Goal: Transaction & Acquisition: Book appointment/travel/reservation

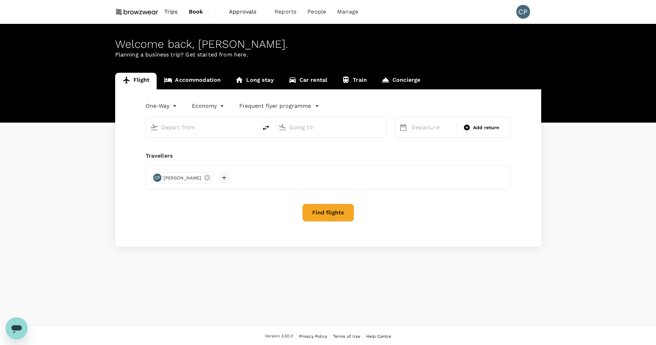
click at [194, 129] on input "text" at bounding box center [202, 127] width 82 height 11
click at [194, 131] on input "text" at bounding box center [202, 127] width 82 height 11
type input "Albany Intl (ALB)"
type input "[GEOGRAPHIC_DATA] ([GEOGRAPHIC_DATA]), [GEOGRAPHIC_DATA] (any)"
type input "Albany Intl (ALB)"
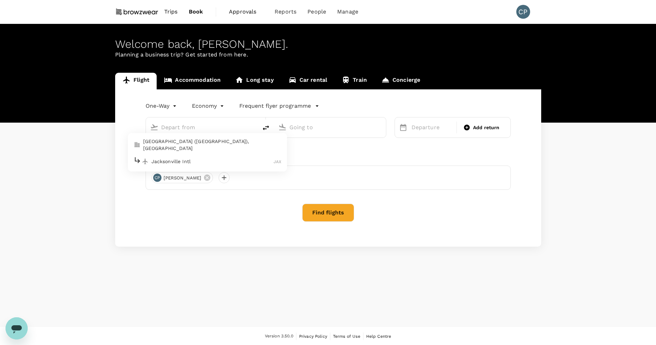
type input "[GEOGRAPHIC_DATA] ([GEOGRAPHIC_DATA]), [GEOGRAPHIC_DATA] (any)"
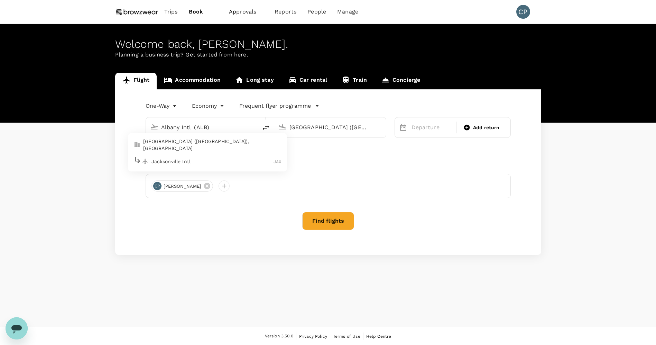
click at [180, 142] on p "Jacksonville (FL), United States" at bounding box center [212, 145] width 138 height 14
type input "Jacksonville (FL), United States (any)"
click at [332, 127] on input "[GEOGRAPHIC_DATA] ([GEOGRAPHIC_DATA]), [GEOGRAPHIC_DATA] (any)" at bounding box center [331, 127] width 82 height 11
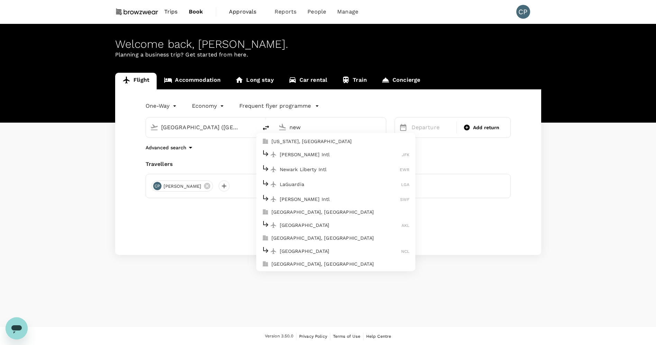
click at [309, 145] on li "New York, United States" at bounding box center [335, 141] width 159 height 11
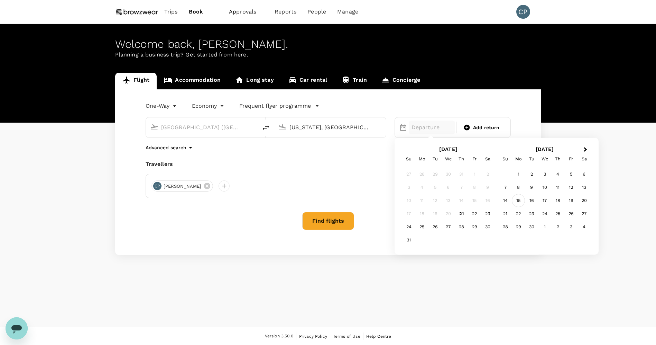
type input "[US_STATE], [GEOGRAPHIC_DATA] (any)"
click at [517, 199] on div "15" at bounding box center [518, 200] width 13 height 13
click at [478, 129] on span "Add return" at bounding box center [486, 127] width 27 height 7
type input "roundtrip"
click at [452, 200] on div "17" at bounding box center [448, 200] width 13 height 13
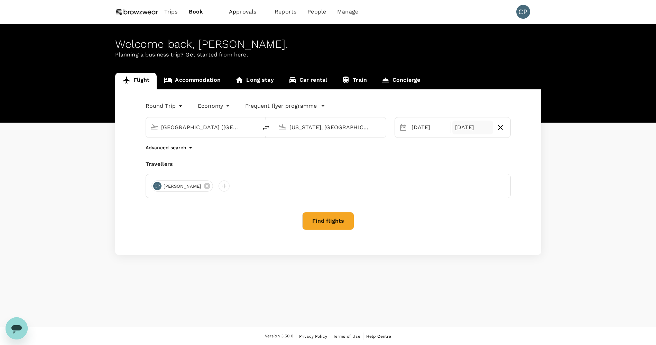
click at [345, 216] on button "Find flights" at bounding box center [328, 221] width 52 height 18
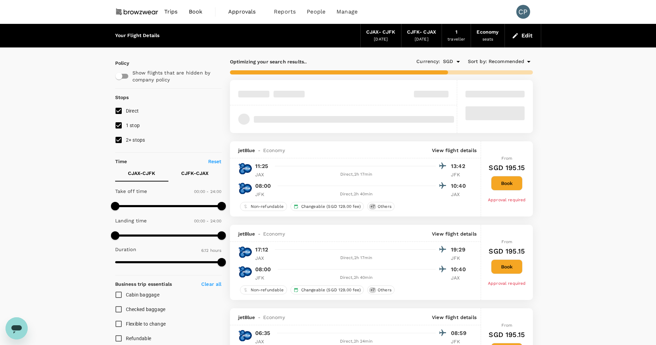
click at [120, 141] on input "2+ stops" at bounding box center [118, 140] width 15 height 15
checkbox input "false"
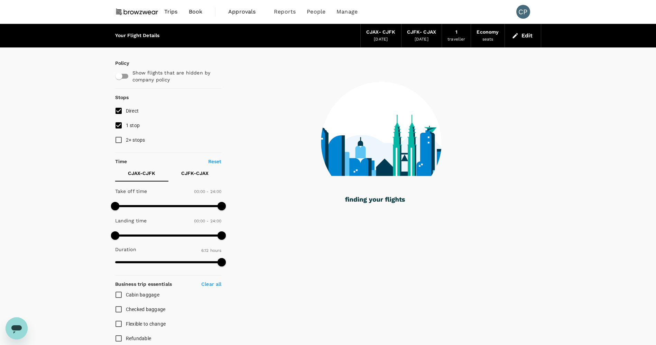
type input "379"
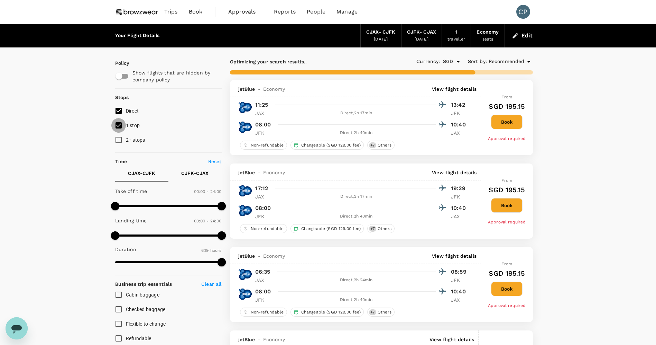
click at [118, 126] on input "1 stop" at bounding box center [118, 125] width 15 height 15
checkbox input "false"
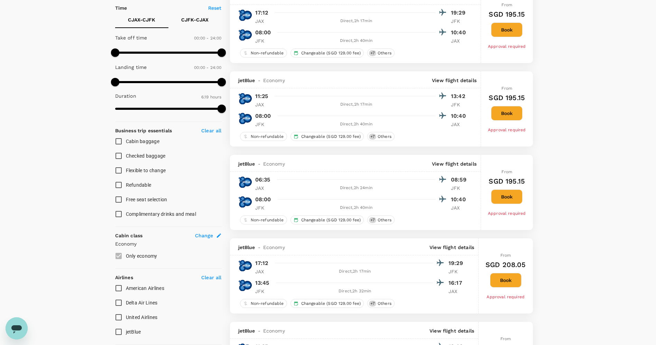
scroll to position [183, 0]
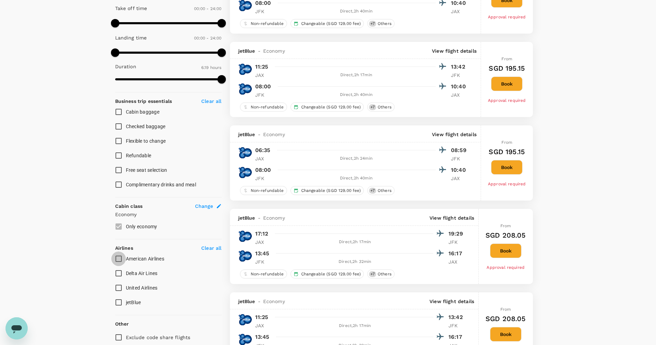
click at [116, 258] on input "American Airlines" at bounding box center [118, 258] width 15 height 15
checkbox input "true"
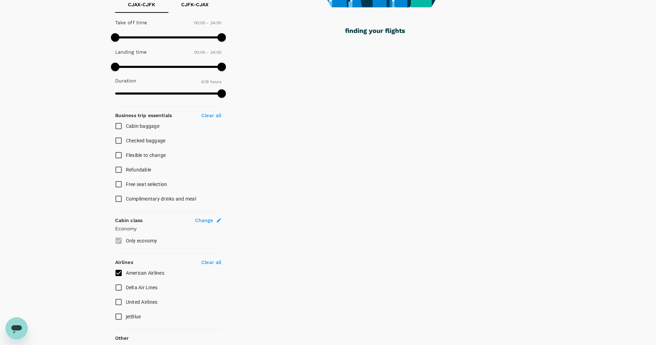
scroll to position [0, 0]
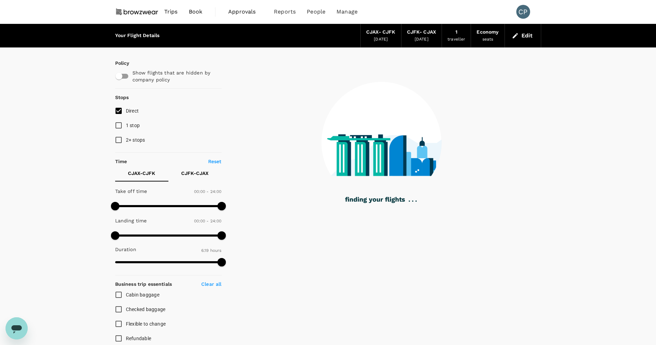
click at [124, 75] on input "checkbox" at bounding box center [118, 76] width 39 height 13
checkbox input "true"
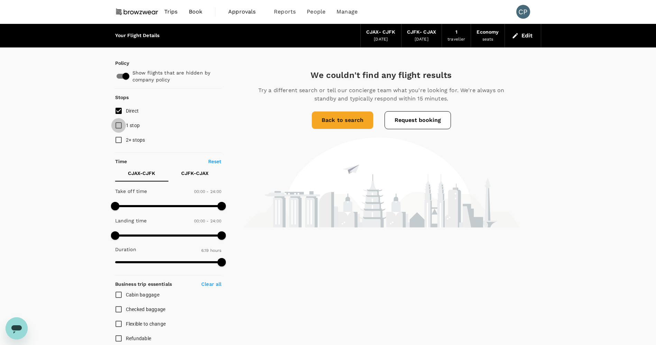
click at [121, 124] on input "1 stop" at bounding box center [118, 125] width 15 height 15
checkbox input "true"
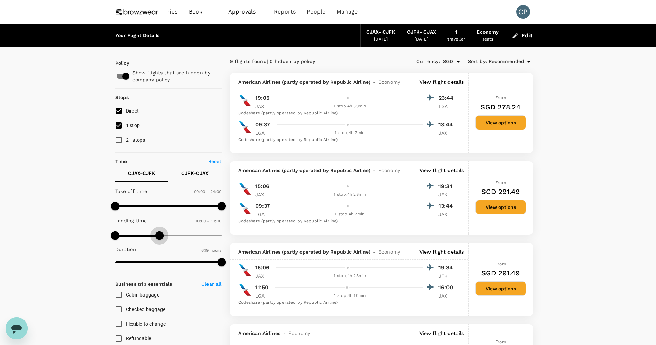
drag, startPoint x: 220, startPoint y: 234, endPoint x: 160, endPoint y: 235, distance: 60.2
click at [160, 235] on span at bounding box center [159, 235] width 8 height 8
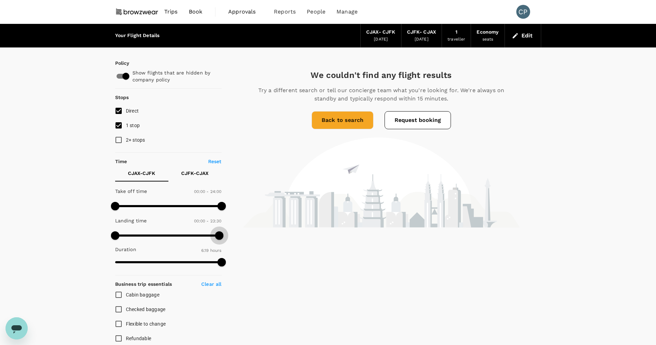
type input "1440"
drag, startPoint x: 162, startPoint y: 235, endPoint x: 234, endPoint y: 238, distance: 72.4
click at [234, 238] on div "Policy Show flights that are hidden by company policy Stops Direct 1 stop 2+ st…" at bounding box center [328, 287] width 426 height 480
click at [335, 124] on link "Back to search" at bounding box center [343, 120] width 62 height 18
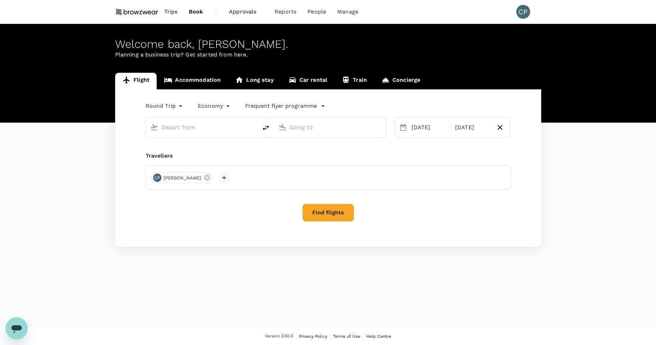
type input "[GEOGRAPHIC_DATA] ([GEOGRAPHIC_DATA]), [GEOGRAPHIC_DATA] (any)"
type input "[US_STATE], [GEOGRAPHIC_DATA] (any)"
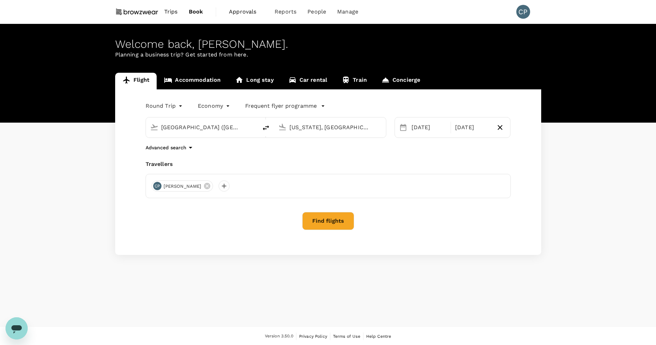
click at [324, 225] on button "Find flights" at bounding box center [328, 221] width 52 height 18
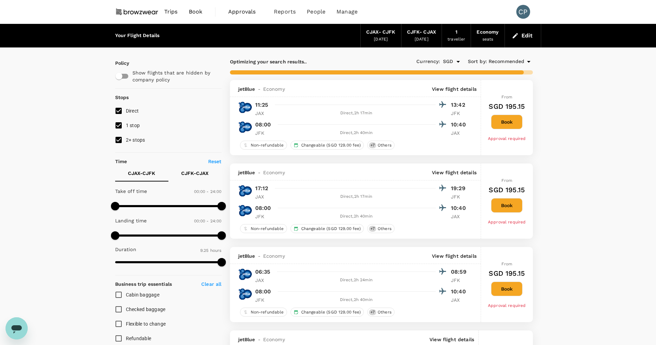
click at [119, 125] on input "1 stop" at bounding box center [118, 125] width 15 height 15
checkbox input "false"
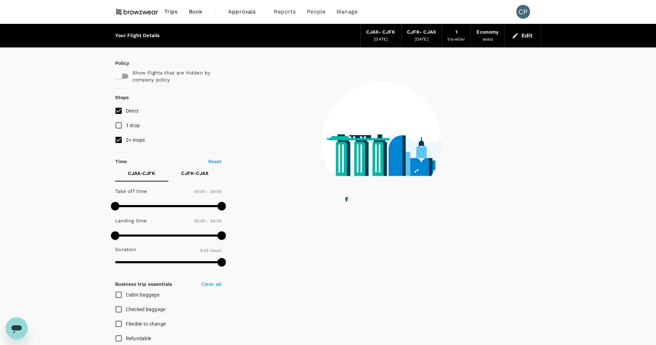
click at [117, 140] on input "2+ stops" at bounding box center [118, 140] width 15 height 15
checkbox input "false"
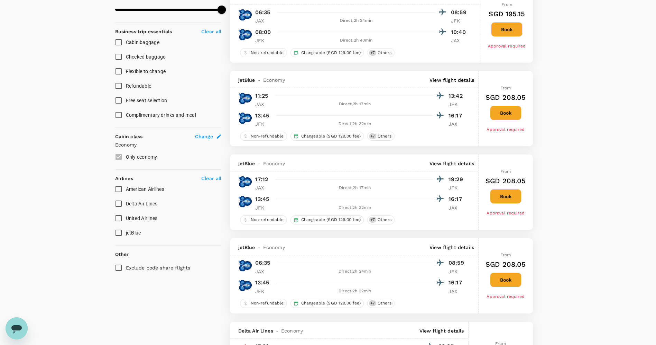
scroll to position [253, 0]
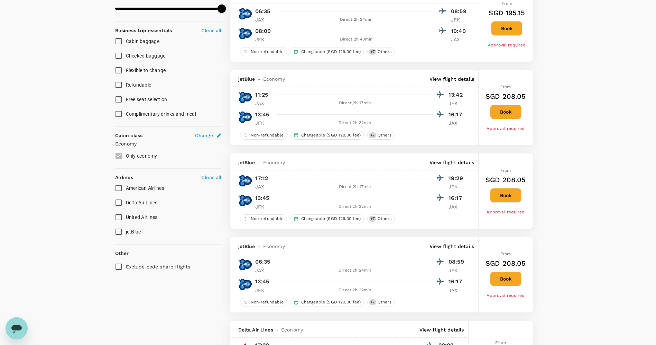
click at [121, 217] on input "United Airlines" at bounding box center [118, 217] width 15 height 15
checkbox input "true"
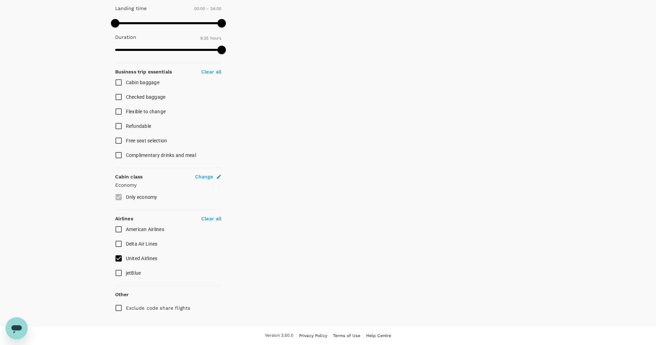
click at [118, 203] on label "Only economy" at bounding box center [163, 197] width 105 height 15
click at [120, 244] on input "Delta Air Lines" at bounding box center [118, 243] width 15 height 15
checkbox input "true"
click at [120, 230] on input "American Airlines" at bounding box center [118, 229] width 15 height 15
checkbox input "true"
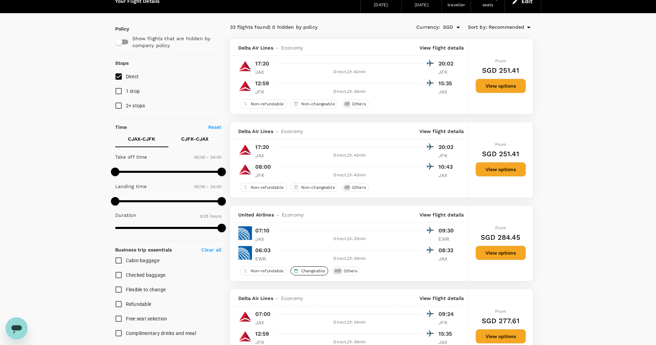
scroll to position [35, 0]
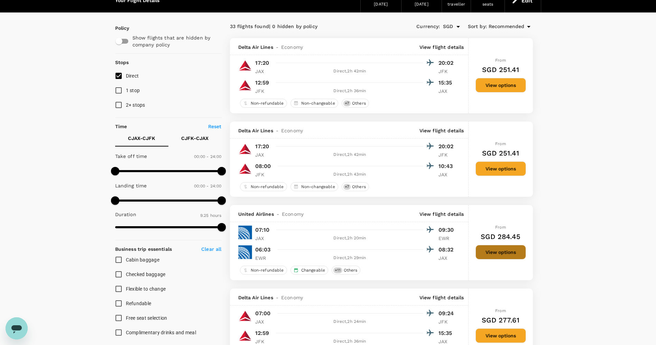
click at [491, 250] on button "View options" at bounding box center [501, 252] width 51 height 15
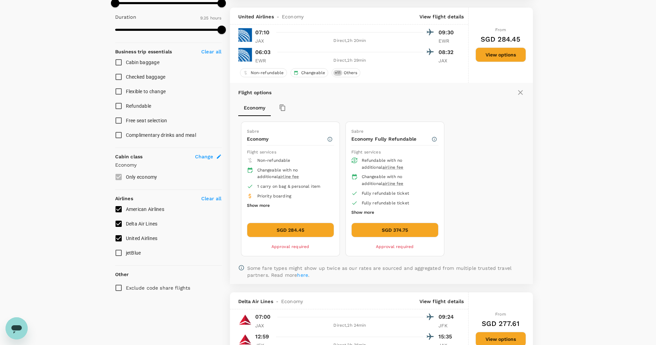
scroll to position [240, 0]
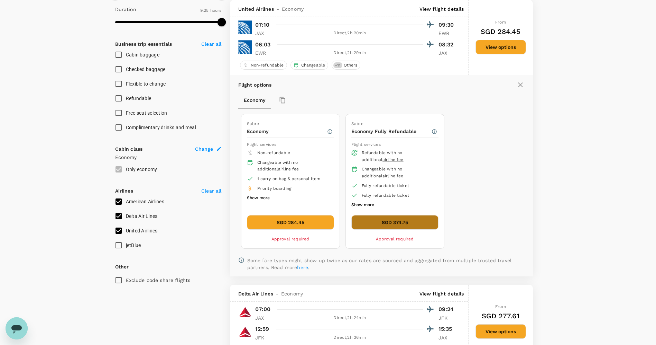
click at [404, 223] on button "SGD 374.75" at bounding box center [395, 222] width 87 height 15
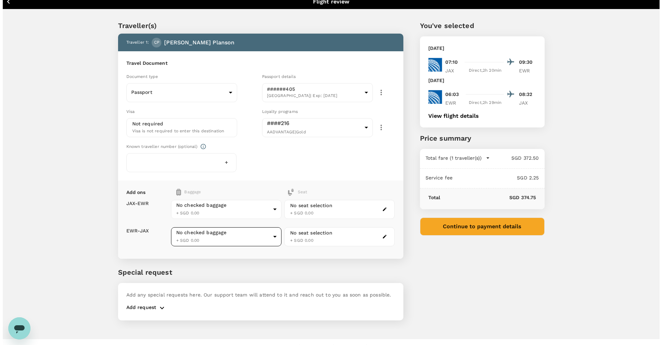
scroll to position [6, 0]
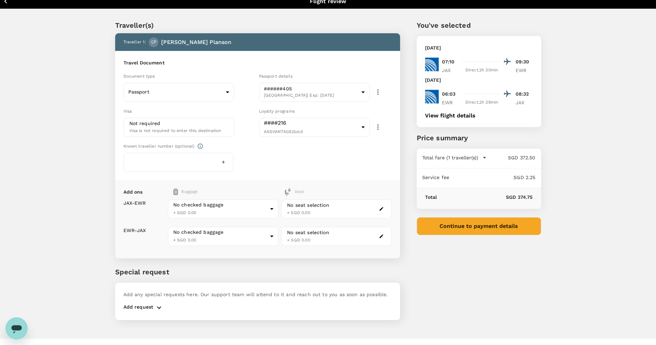
click at [452, 227] on button "Continue to payment details" at bounding box center [479, 226] width 125 height 18
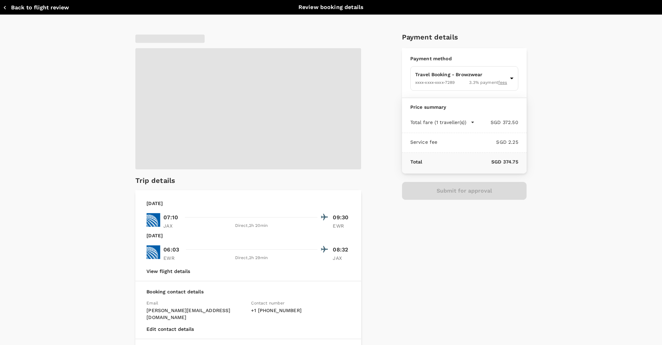
type input "9a155038-07a2-4c3b-a2f5-bce54f173f01"
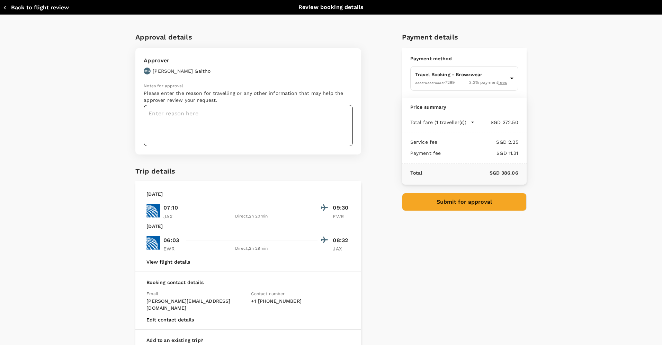
click at [235, 126] on textarea at bounding box center [248, 125] width 209 height 41
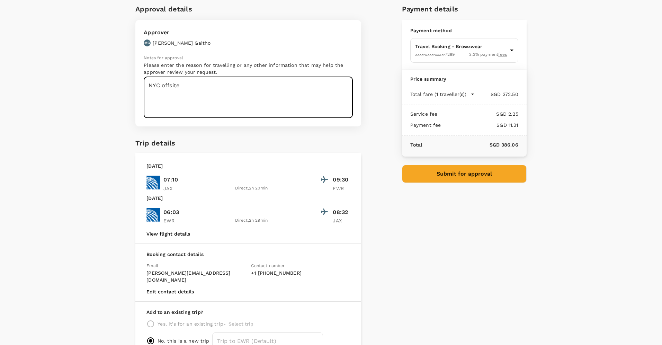
scroll to position [64, 0]
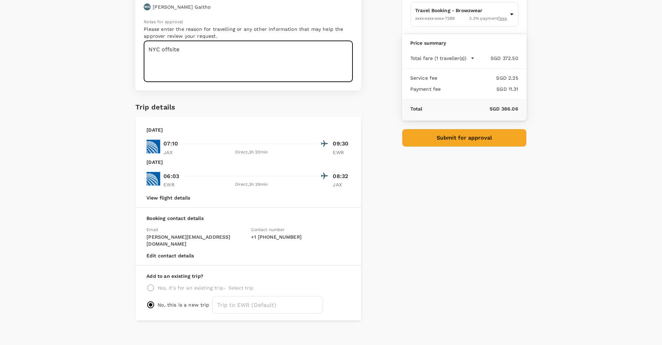
type textarea "NYC offsite"
click at [464, 140] on button "Submit for approval" at bounding box center [464, 138] width 125 height 18
